Goal: Transaction & Acquisition: Purchase product/service

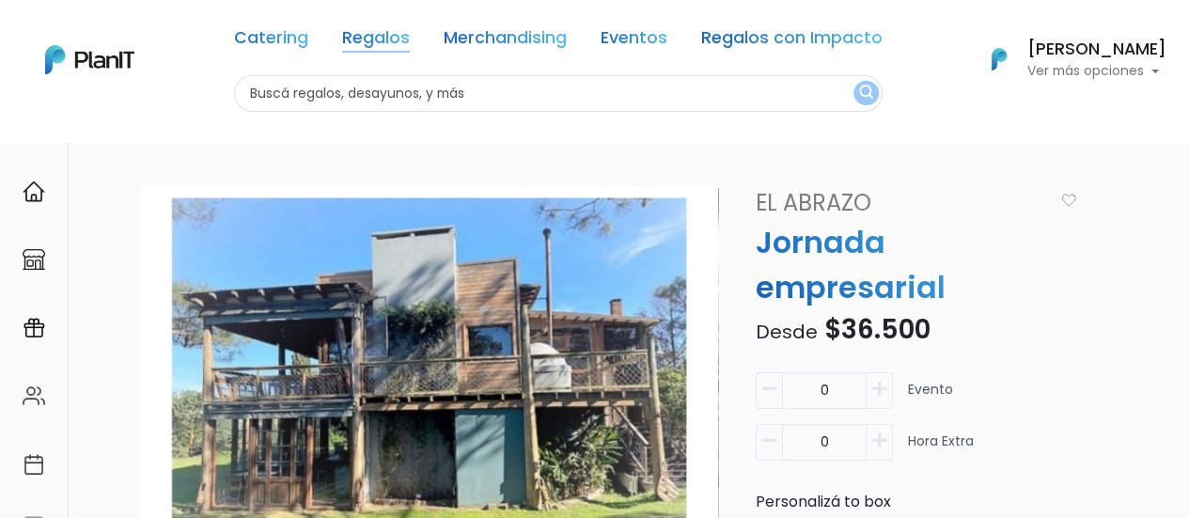
click at [396, 39] on link "Regalos" at bounding box center [376, 41] width 68 height 23
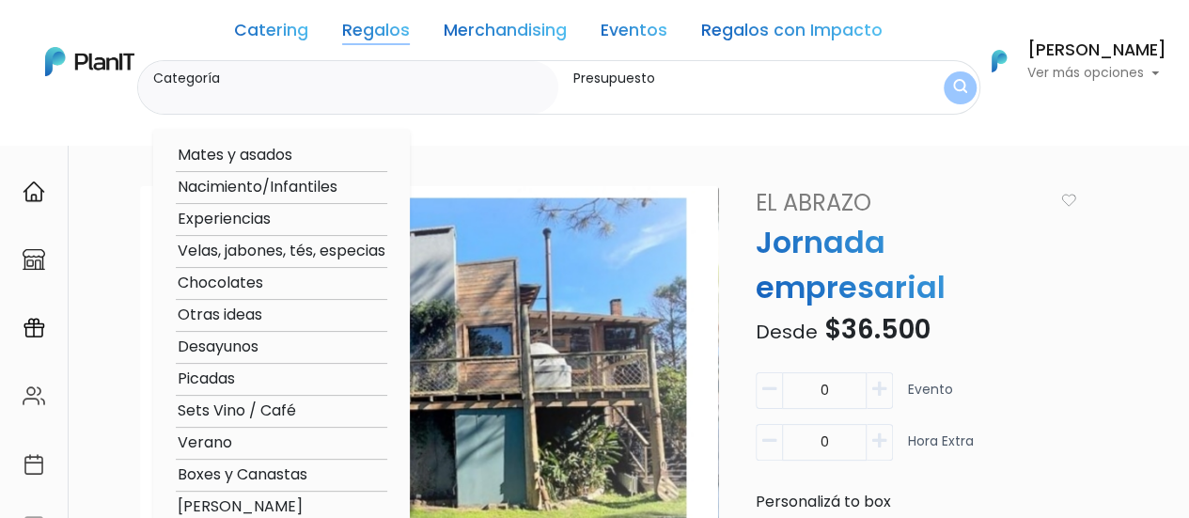
click at [234, 215] on option "Experiencias" at bounding box center [281, 219] width 211 height 23
type input "Experiencias"
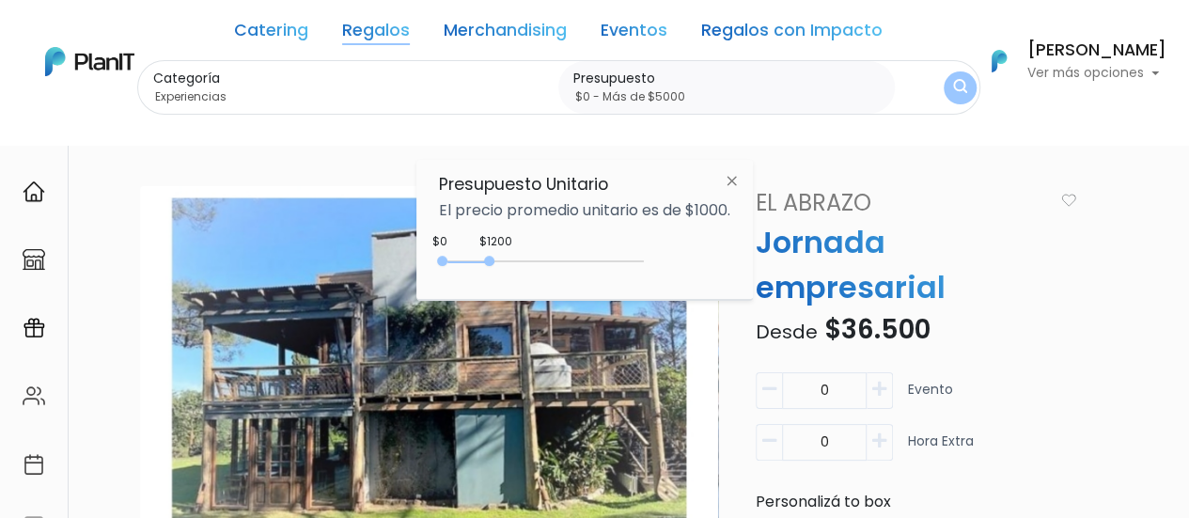
type input "$0 - Más de $5000"
drag, startPoint x: 486, startPoint y: 260, endPoint x: 682, endPoint y: 257, distance: 196.4
click at [682, 257] on div "+$5000 $0 0 : 5000 0 5000 0,5000" at bounding box center [584, 265] width 291 height 38
click at [961, 86] on img "submit" at bounding box center [959, 88] width 18 height 23
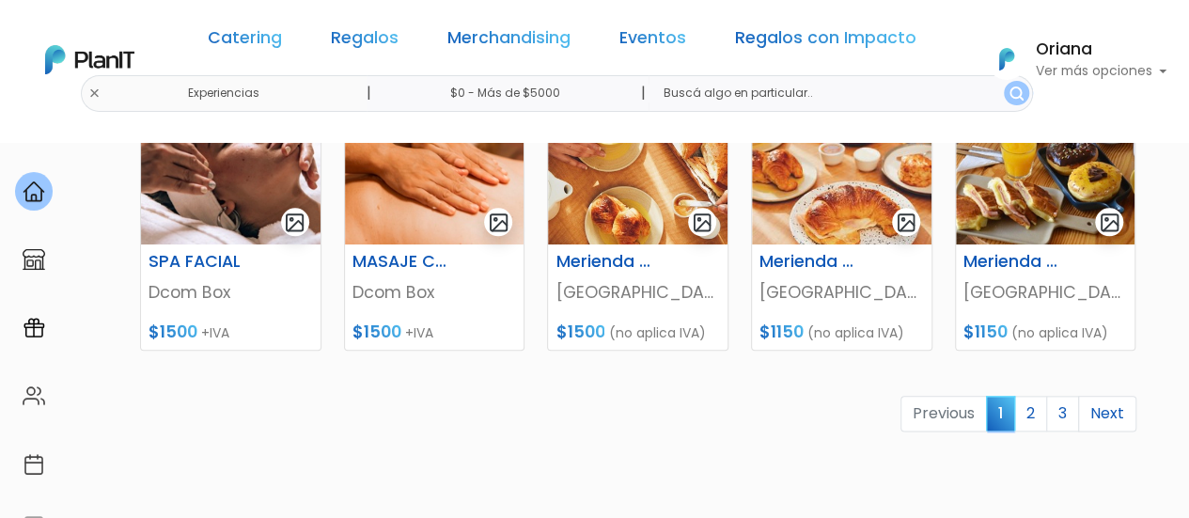
scroll to position [909, 0]
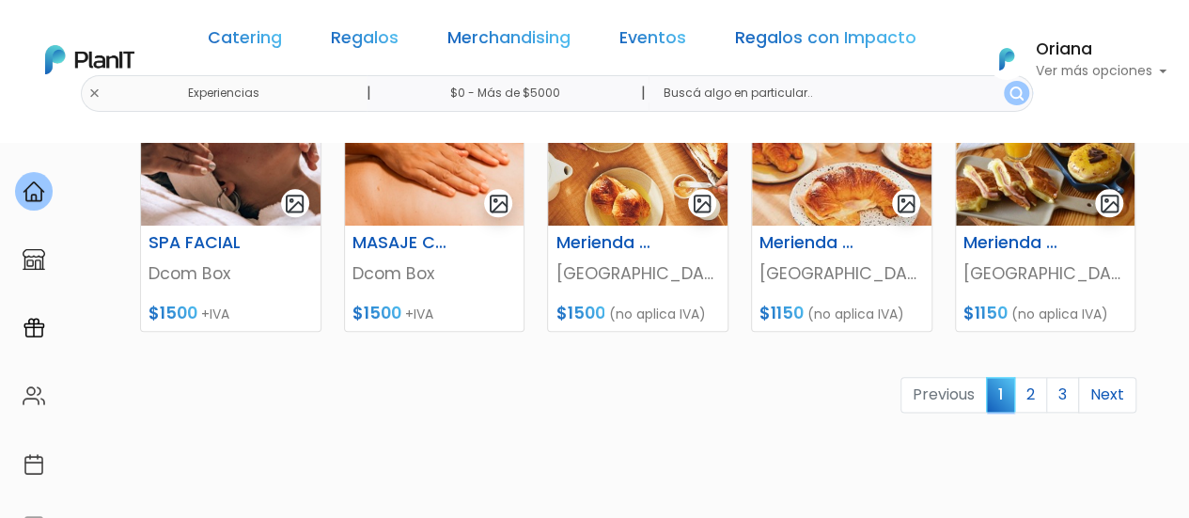
scroll to position [957, 0]
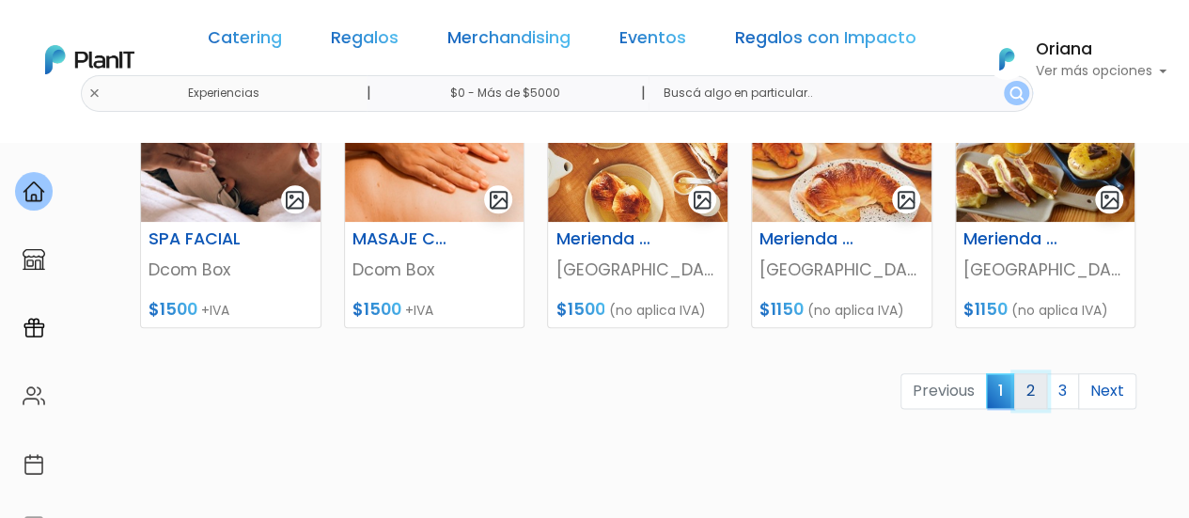
click at [1039, 383] on link "2" at bounding box center [1030, 391] width 33 height 36
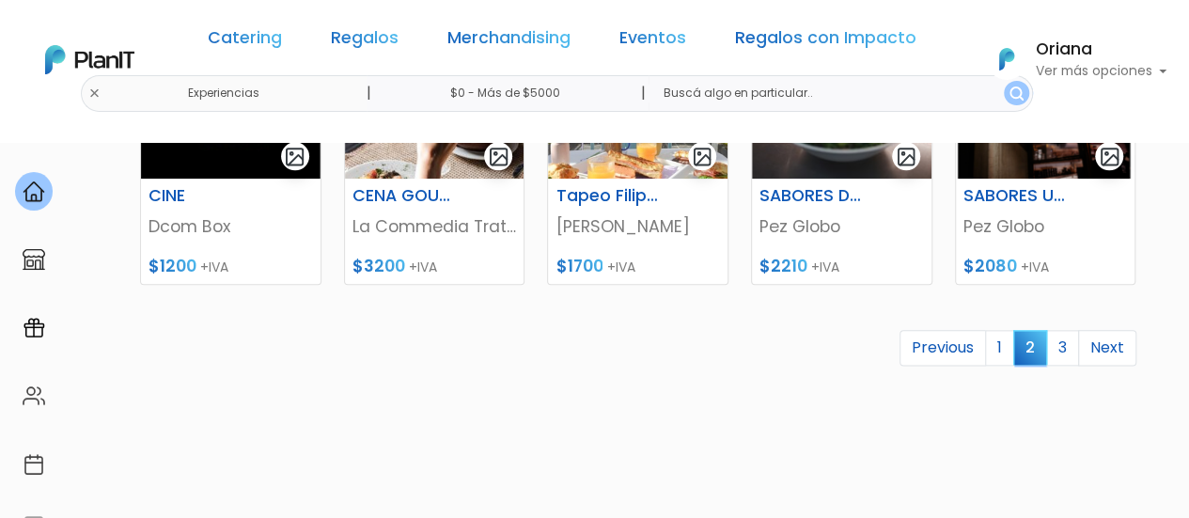
scroll to position [1013, 0]
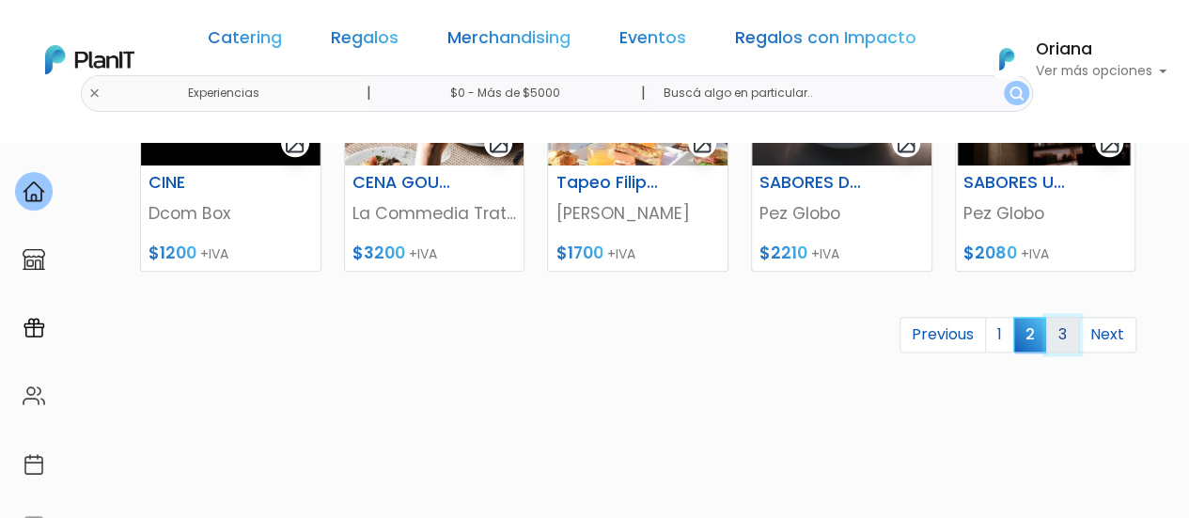
click at [1065, 328] on link "3" at bounding box center [1062, 335] width 33 height 36
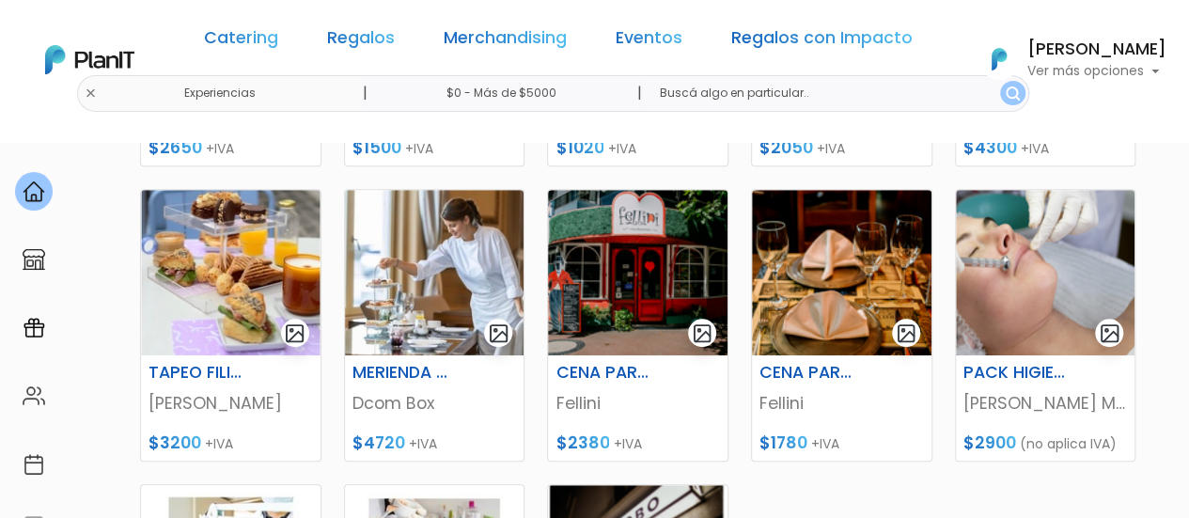
scroll to position [535, 0]
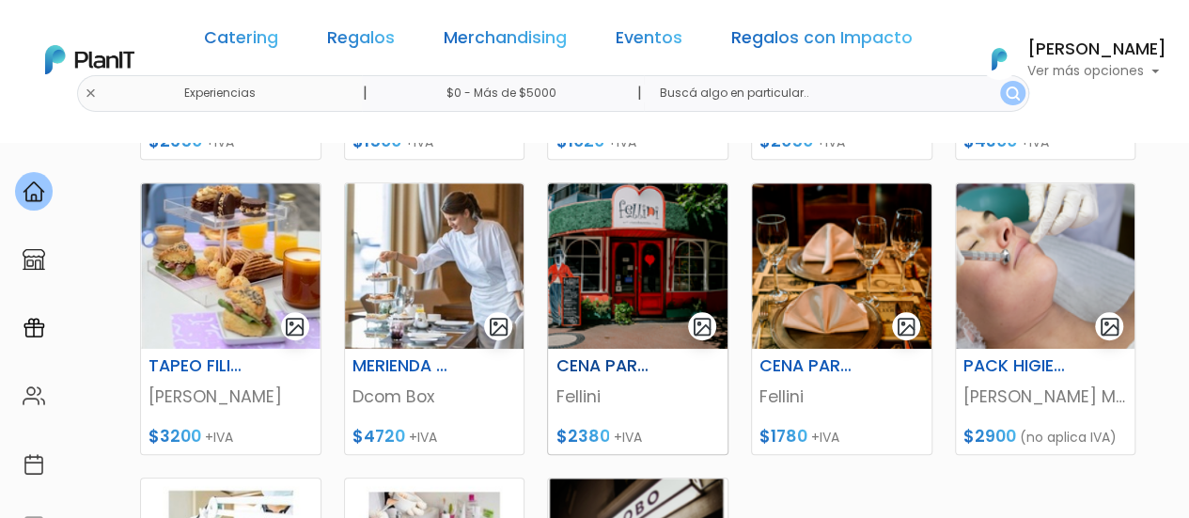
click at [639, 277] on img at bounding box center [637, 265] width 179 height 165
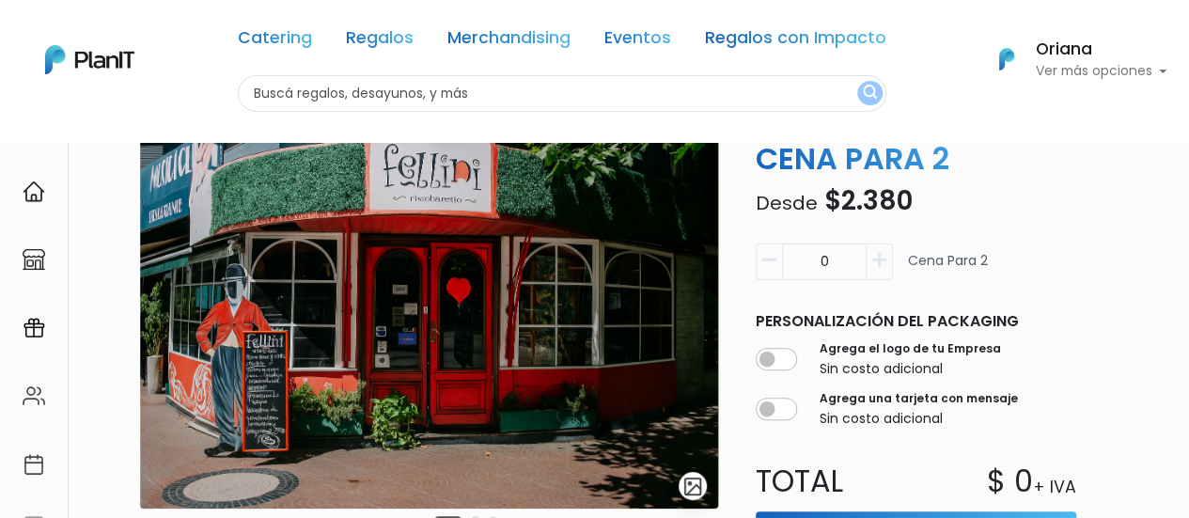
scroll to position [126, 0]
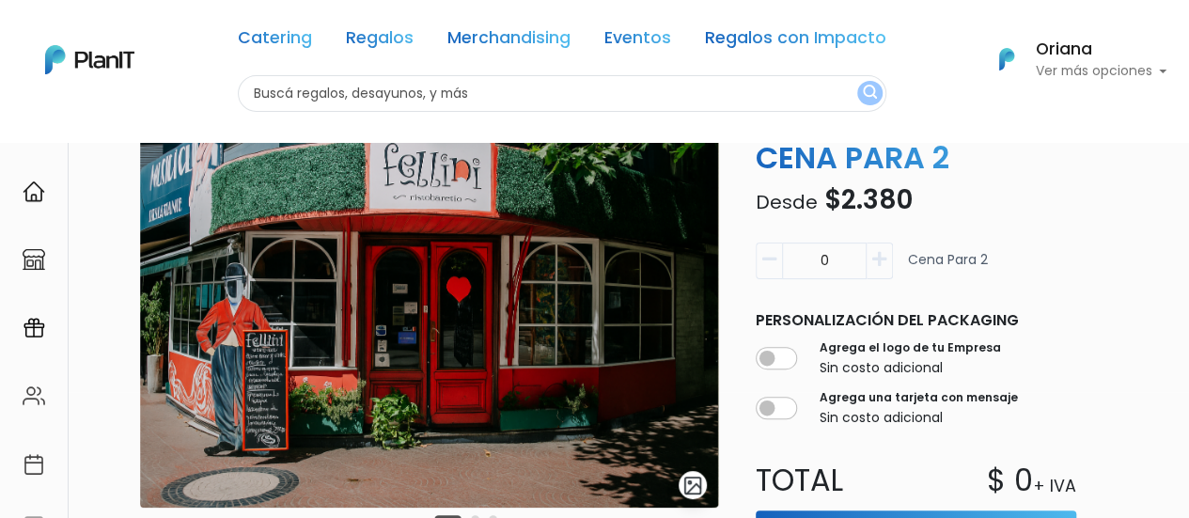
drag, startPoint x: 1190, startPoint y: 98, endPoint x: 1178, endPoint y: 151, distance: 54.7
click at [1178, 151] on html "Catering Regalos Merchandising Eventos Regalos con Impacto Catering Regalos Mer…" at bounding box center [594, 133] width 1189 height 518
click at [379, 42] on link "Regalos" at bounding box center [380, 41] width 68 height 23
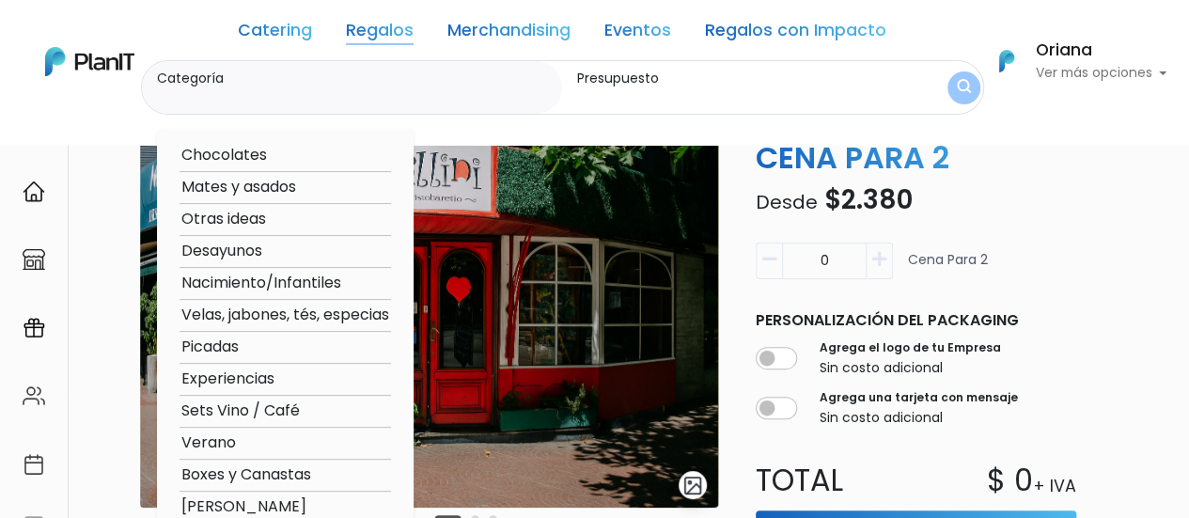
click at [209, 446] on option "Verano" at bounding box center [284, 442] width 211 height 23
type input "Verano"
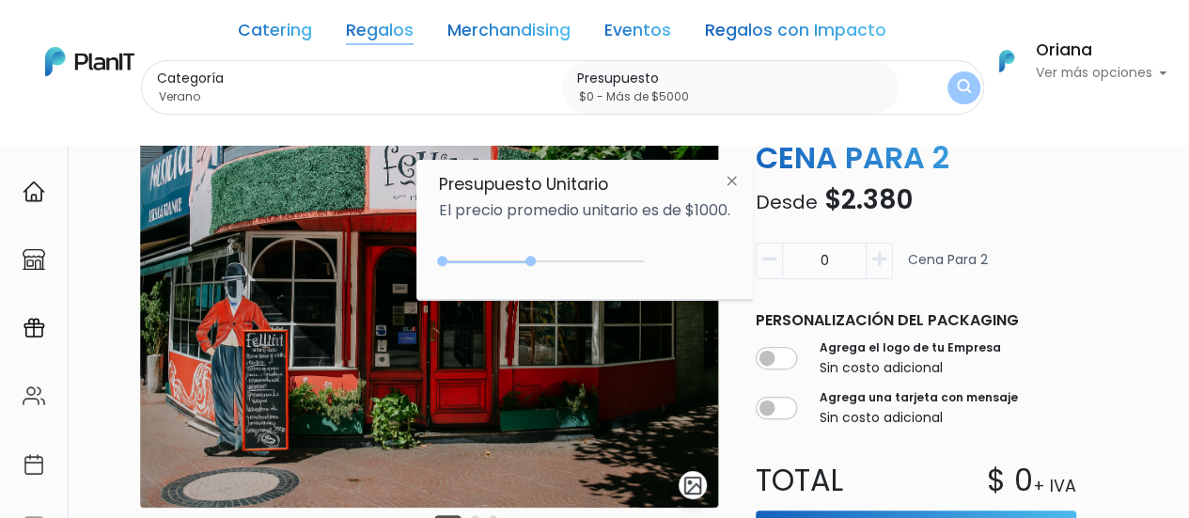
type input "$0 - Más de $5000"
drag, startPoint x: 489, startPoint y: 260, endPoint x: 690, endPoint y: 259, distance: 201.1
click at [690, 259] on div "+$5000 $0 0 : 5000 0 5000 0,5000" at bounding box center [584, 265] width 291 height 38
click at [961, 82] on img "submit" at bounding box center [964, 88] width 14 height 18
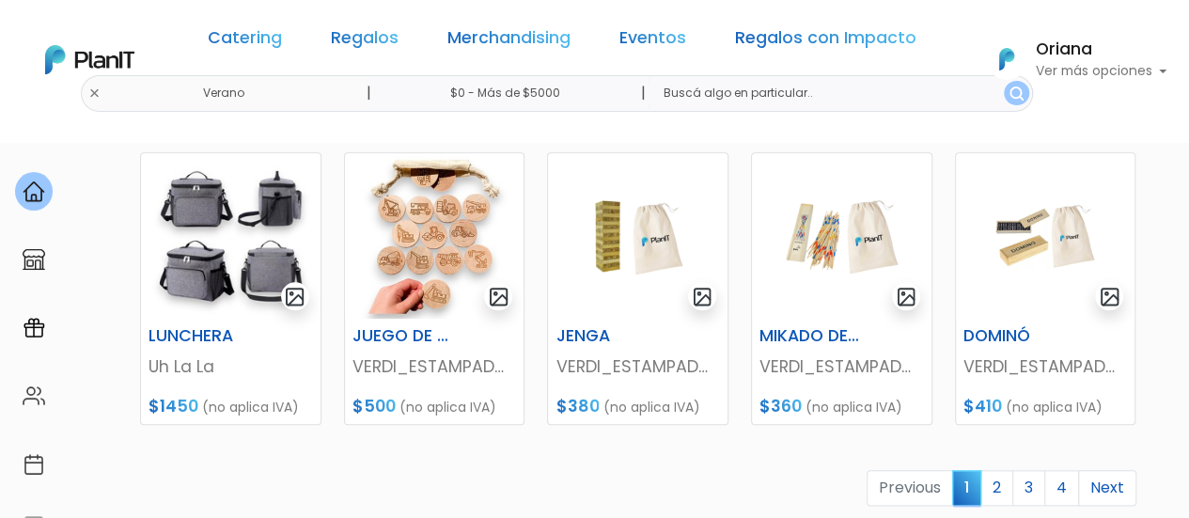
scroll to position [870, 0]
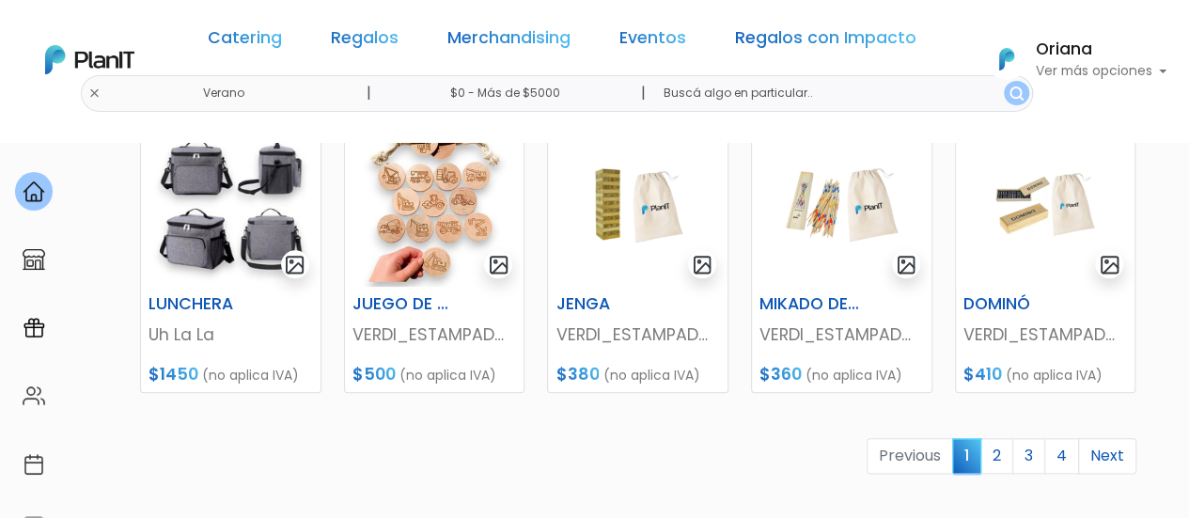
drag, startPoint x: 1202, startPoint y: 81, endPoint x: 1201, endPoint y: 347, distance: 265.9
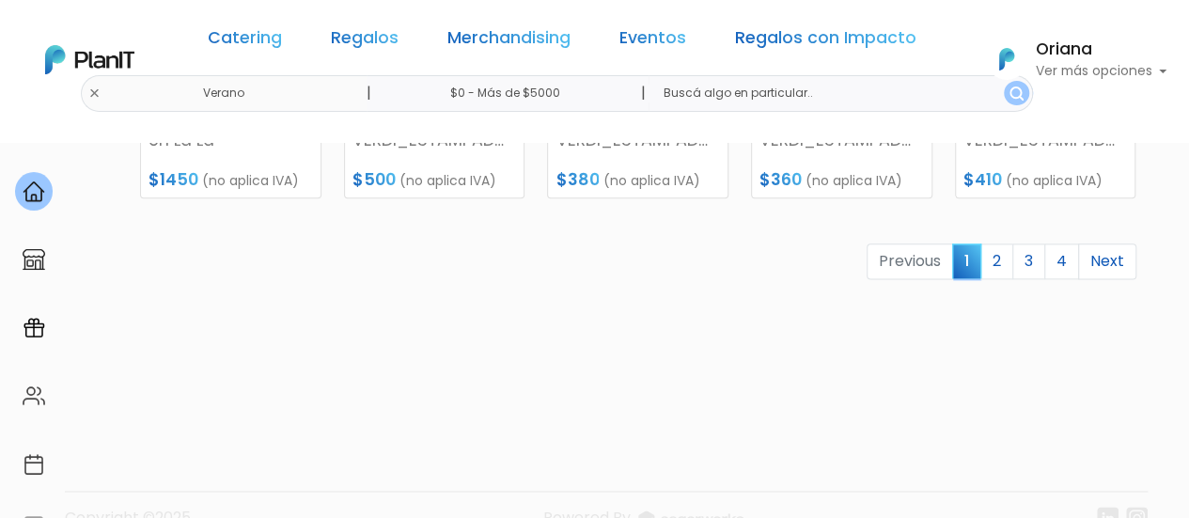
scroll to position [1125, 0]
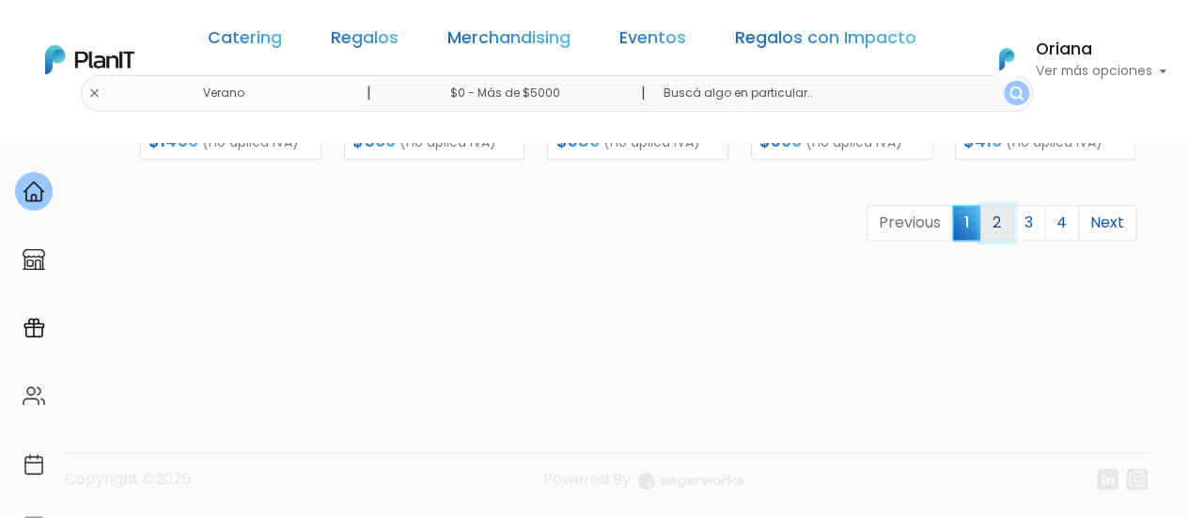
click at [1003, 223] on link "2" at bounding box center [996, 223] width 33 height 36
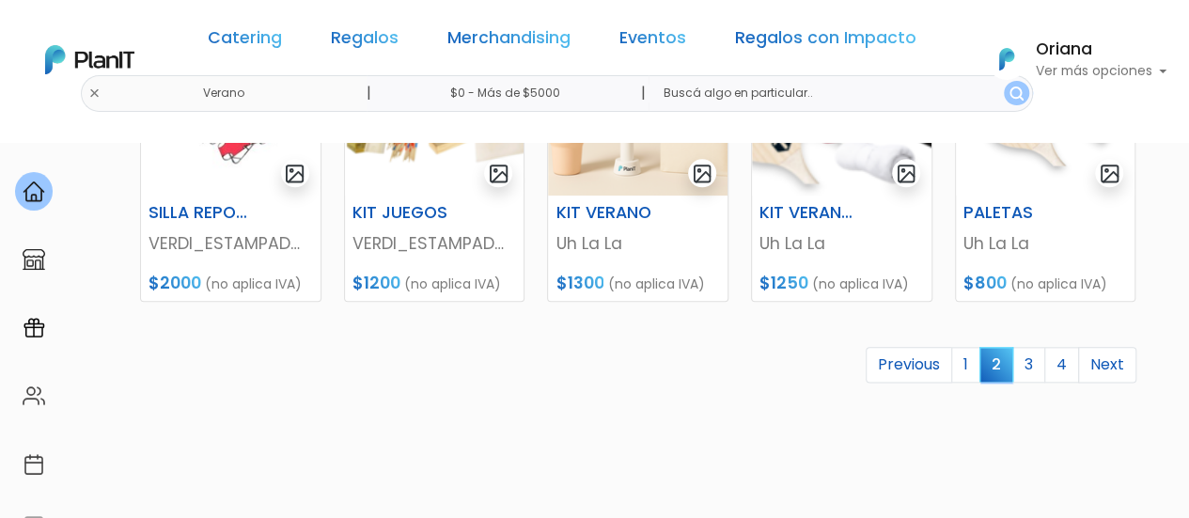
scroll to position [994, 0]
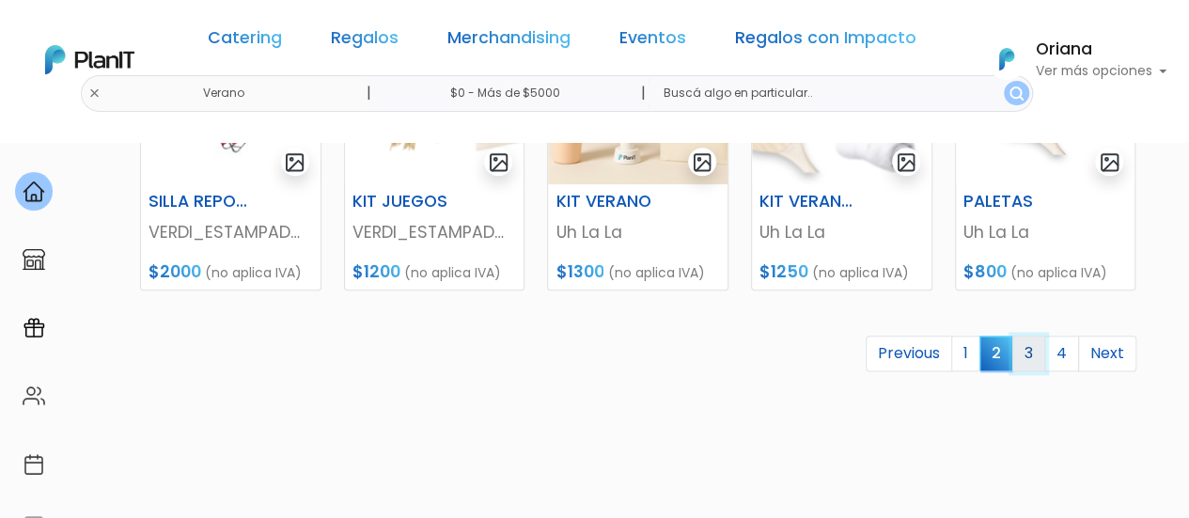
click at [1025, 362] on link "3" at bounding box center [1028, 353] width 33 height 36
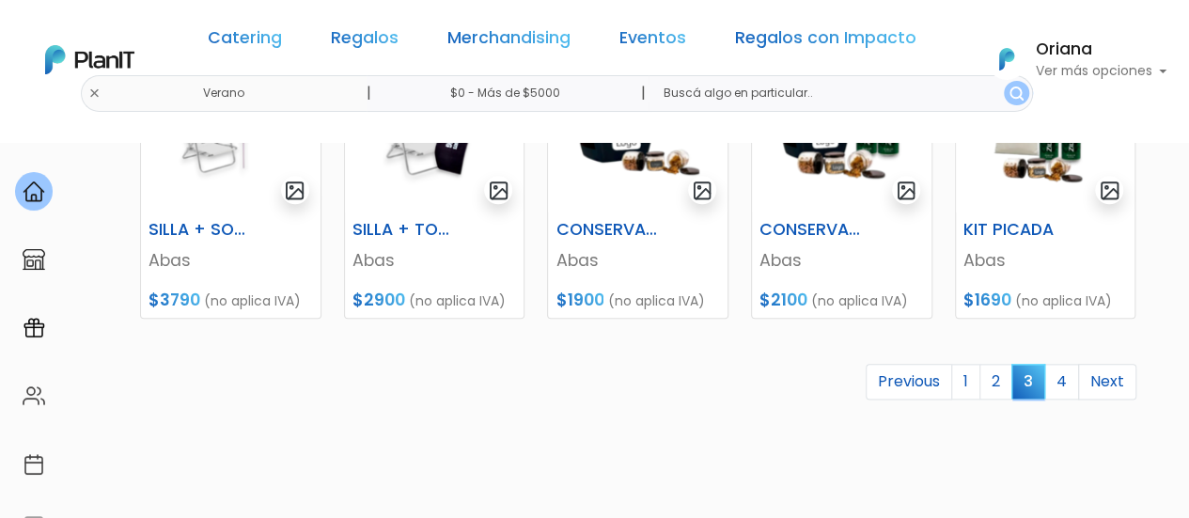
scroll to position [968, 0]
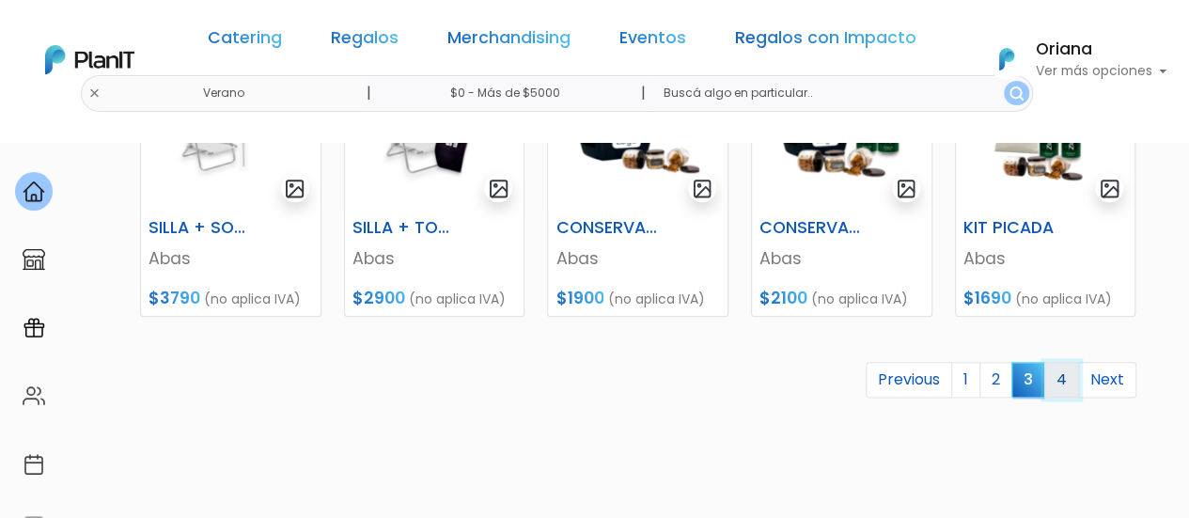
click at [1068, 386] on link "4" at bounding box center [1061, 380] width 35 height 36
